Goal: Task Accomplishment & Management: Manage account settings

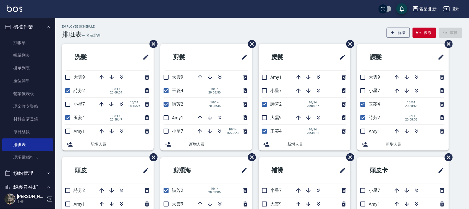
scroll to position [35, 0]
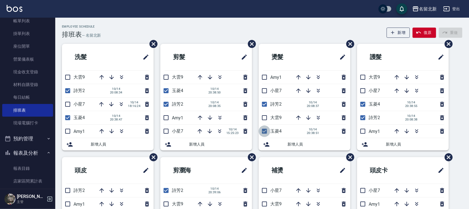
click at [262, 130] on input "checkbox" at bounding box center [265, 132] width 12 height 12
checkbox input "false"
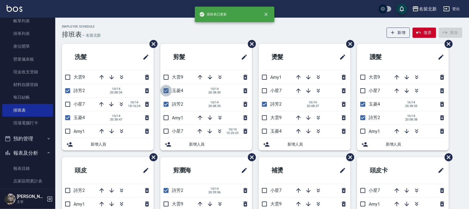
click at [167, 91] on input "checkbox" at bounding box center [166, 91] width 12 height 12
checkbox input "false"
click at [67, 118] on input "checkbox" at bounding box center [68, 118] width 12 height 12
checkbox input "false"
click at [364, 104] on input "checkbox" at bounding box center [363, 105] width 12 height 12
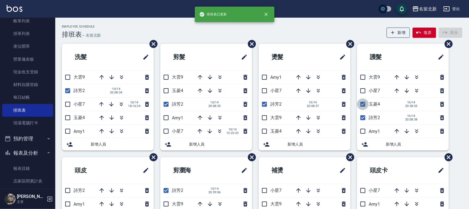
checkbox input "false"
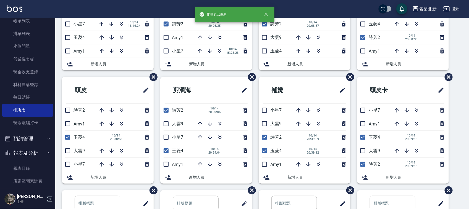
scroll to position [104, 0]
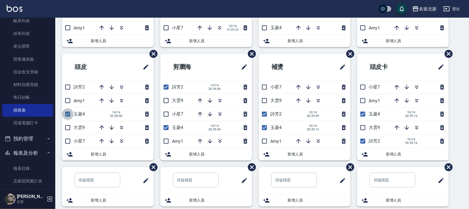
click at [66, 118] on input "checkbox" at bounding box center [68, 115] width 12 height 12
checkbox input "false"
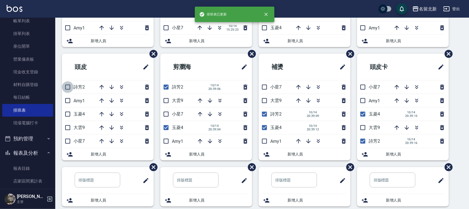
click at [69, 90] on input "checkbox" at bounding box center [68, 88] width 12 height 12
checkbox input "true"
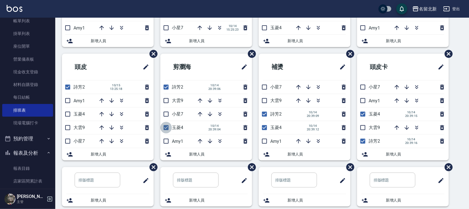
click at [166, 127] on input "checkbox" at bounding box center [166, 128] width 12 height 12
checkbox input "false"
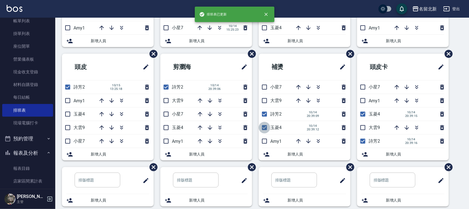
click at [266, 129] on input "checkbox" at bounding box center [265, 128] width 12 height 12
checkbox input "false"
click at [364, 118] on input "checkbox" at bounding box center [363, 115] width 12 height 12
checkbox input "false"
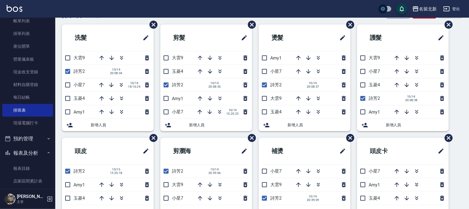
scroll to position [0, 0]
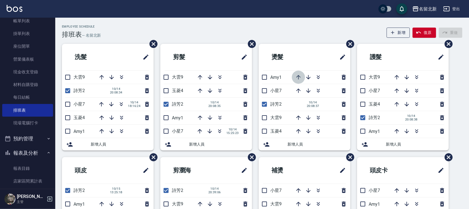
click at [298, 77] on icon "button" at bounding box center [298, 77] width 4 height 4
